Goal: Transaction & Acquisition: Purchase product/service

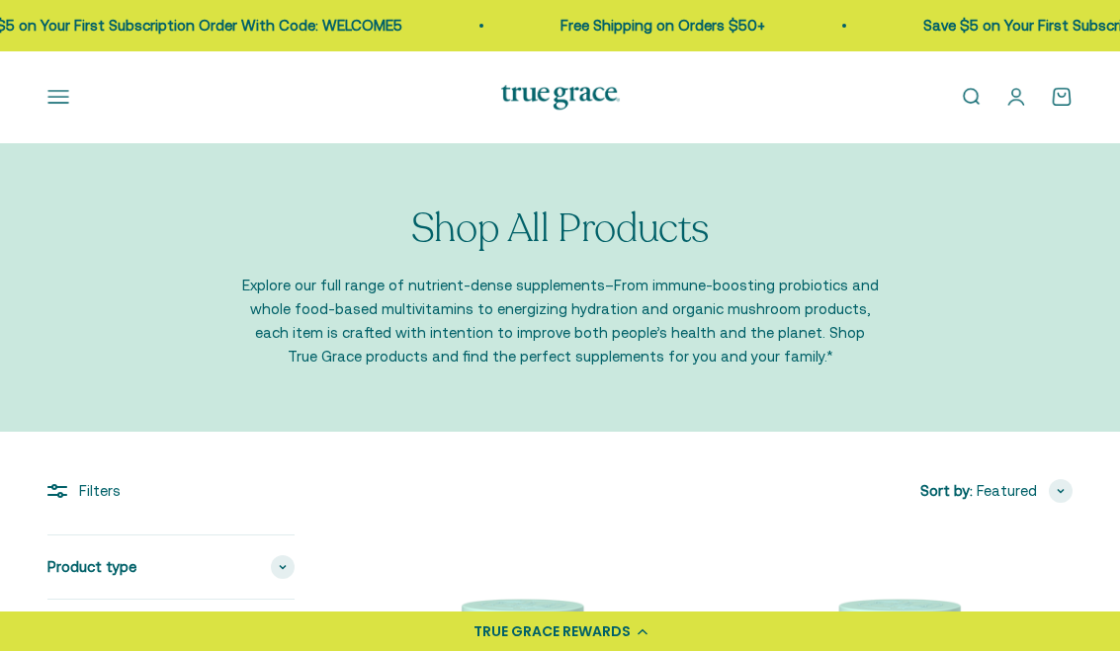
click at [971, 105] on link "Open search" at bounding box center [971, 97] width 22 height 22
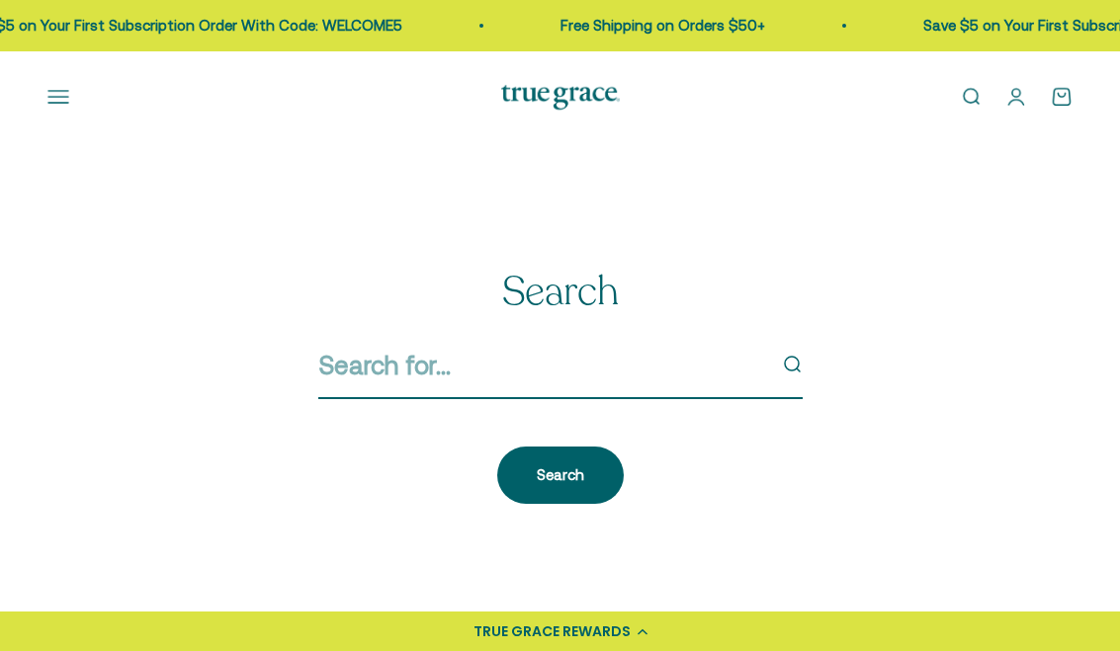
click at [393, 378] on input "Search" at bounding box center [541, 366] width 447 height 42
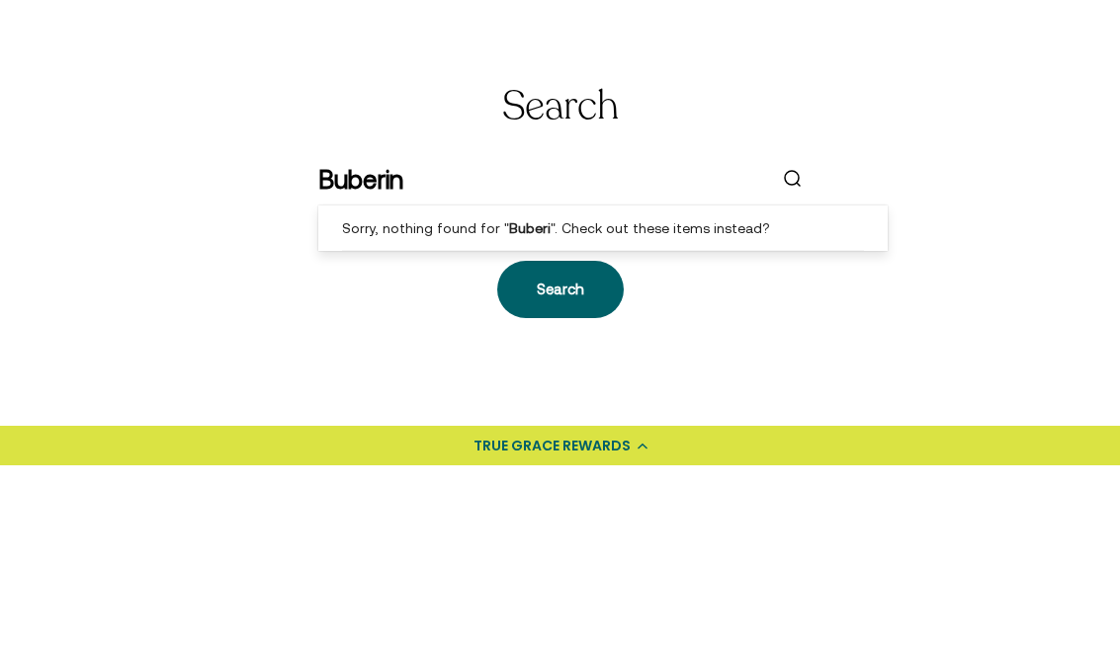
type input "Buberine"
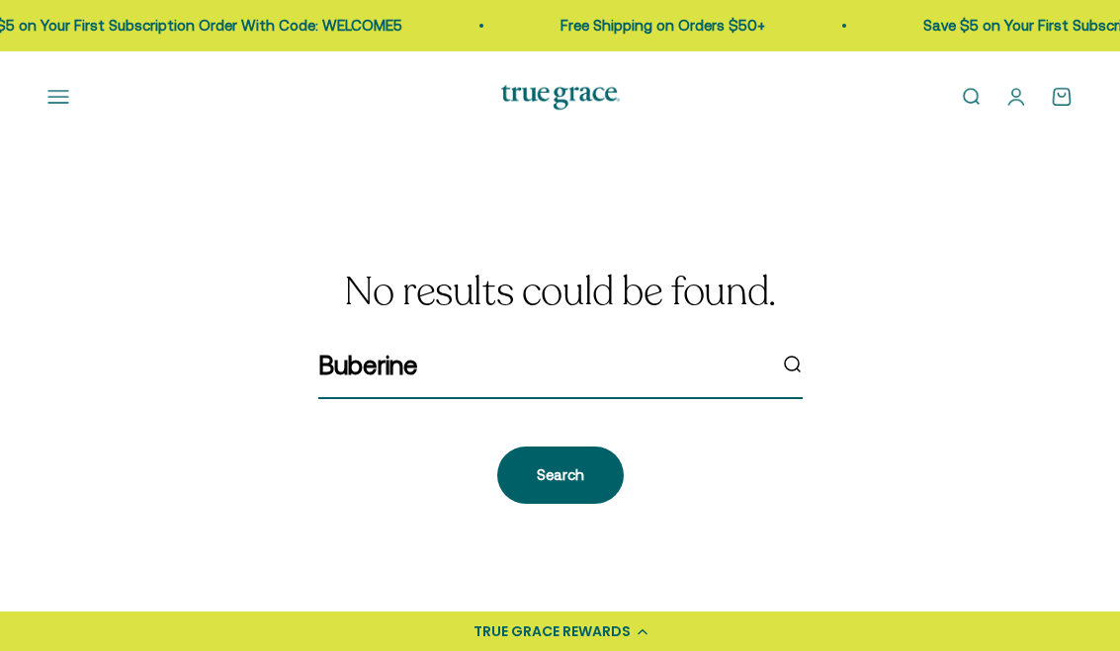
click at [514, 351] on input "Buberine" at bounding box center [541, 366] width 447 height 42
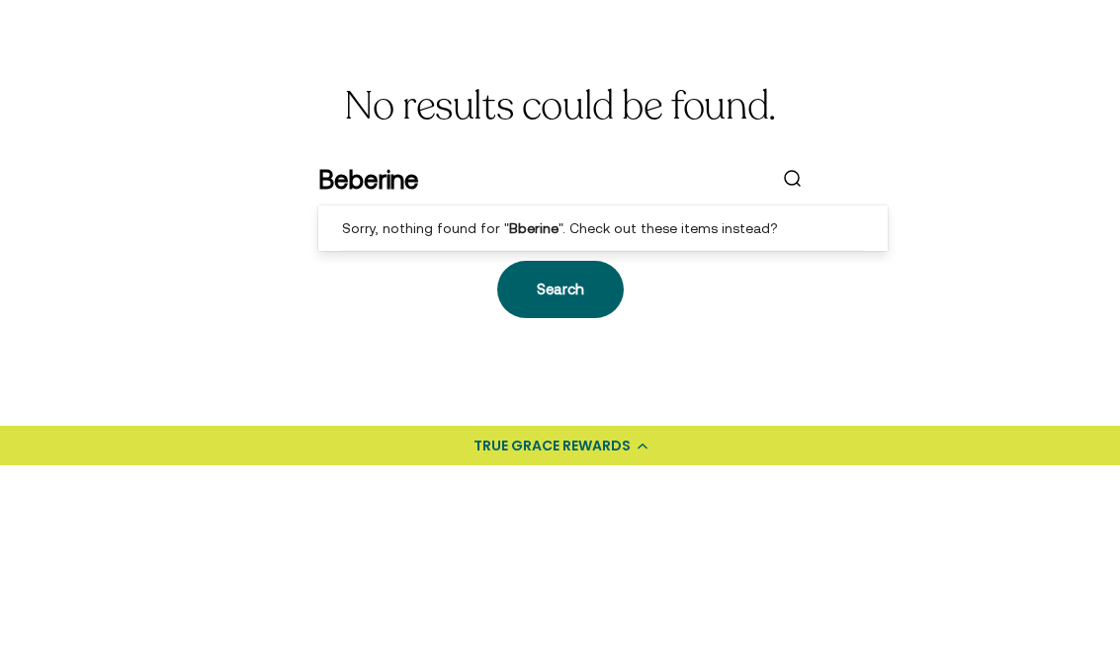
type input "Berberine"
